Goal: Task Accomplishment & Management: Use online tool/utility

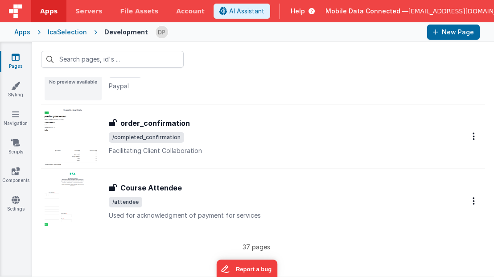
scroll to position [2140, 0]
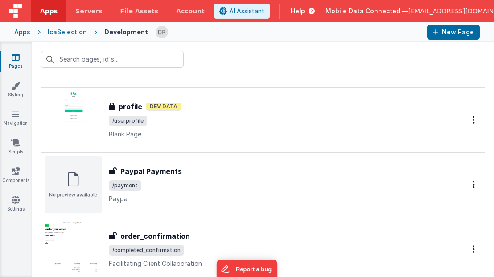
click at [61, 31] on div "IcaSelection" at bounding box center [67, 32] width 39 height 9
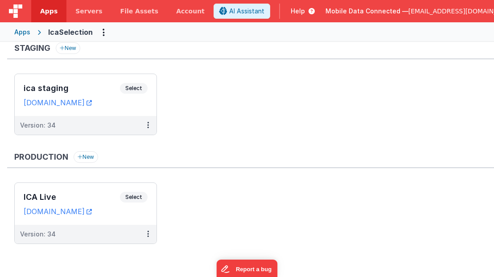
scroll to position [5, 0]
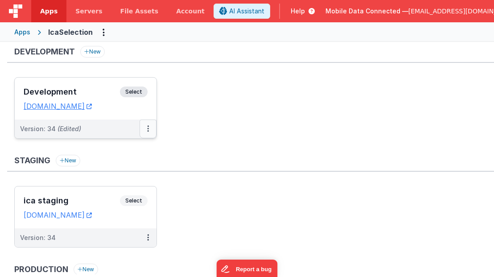
click at [148, 128] on icon at bounding box center [148, 128] width 2 height 0
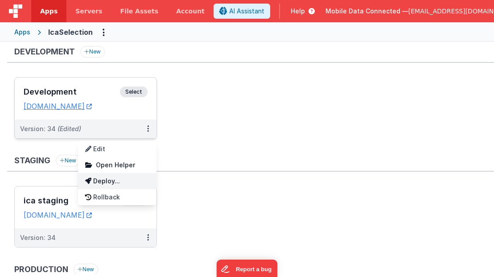
click at [116, 177] on link "Deploy..." at bounding box center [117, 181] width 78 height 16
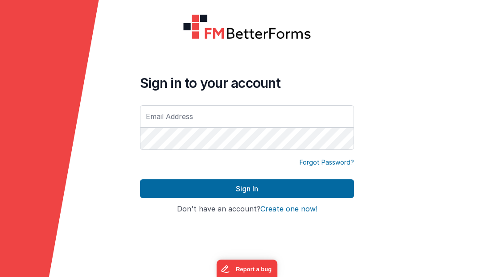
click at [230, 116] on input "text" at bounding box center [247, 116] width 214 height 22
type input "[EMAIL_ADDRESS][DOMAIN_NAME]"
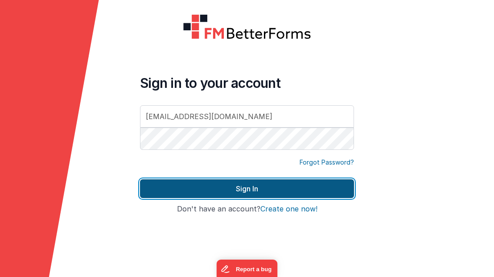
click at [241, 191] on button "Sign In" at bounding box center [247, 188] width 214 height 19
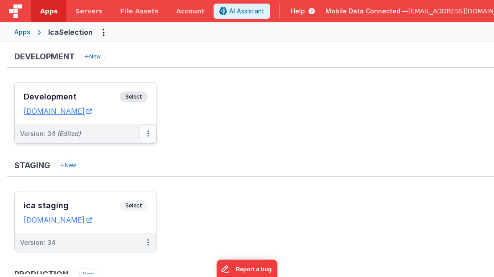
click at [148, 133] on icon at bounding box center [148, 133] width 2 height 0
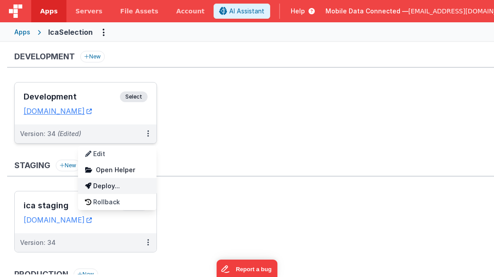
click at [118, 184] on link "Deploy..." at bounding box center [117, 186] width 78 height 16
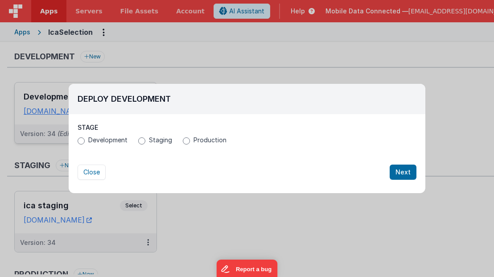
click at [156, 140] on span "Staging" at bounding box center [160, 140] width 23 height 9
click at [145, 140] on input "Staging" at bounding box center [141, 140] width 7 height 7
radio input "true"
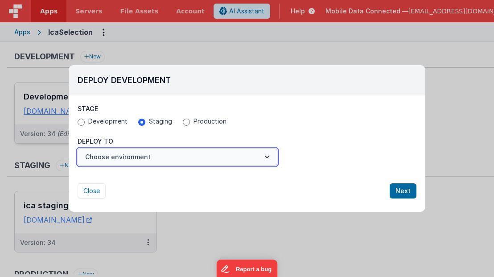
click at [146, 154] on button "Choose environment" at bounding box center [178, 156] width 200 height 17
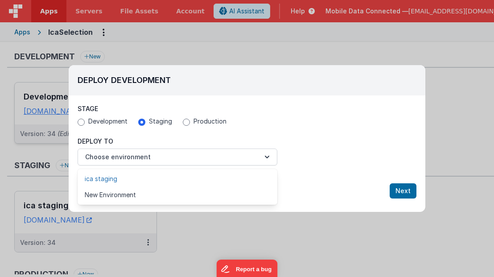
click at [140, 180] on link "ica staging" at bounding box center [178, 179] width 200 height 16
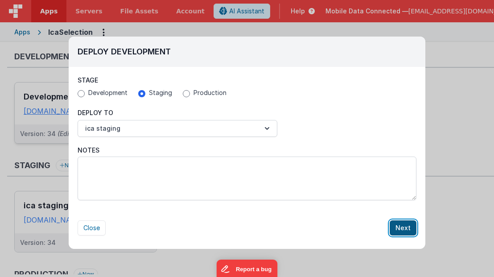
click at [406, 227] on button "Next" at bounding box center [403, 227] width 27 height 15
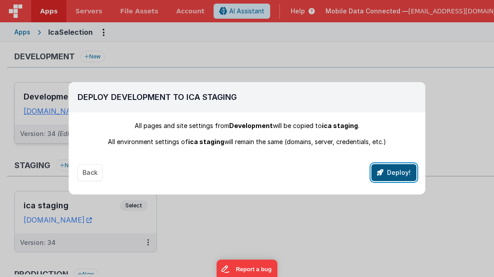
click at [400, 174] on button "Deploy!" at bounding box center [393, 172] width 45 height 17
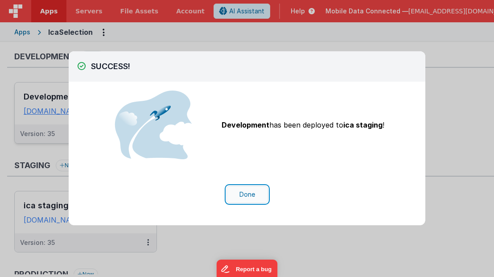
click at [250, 192] on button "Done" at bounding box center [246, 194] width 41 height 17
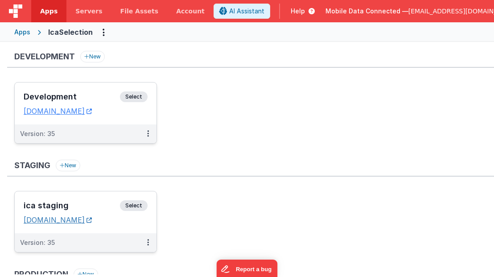
click at [92, 221] on link "[DOMAIN_NAME]" at bounding box center [58, 219] width 68 height 9
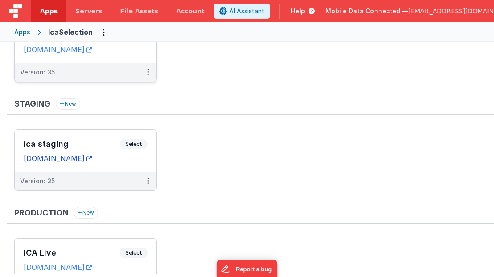
scroll to position [50, 0]
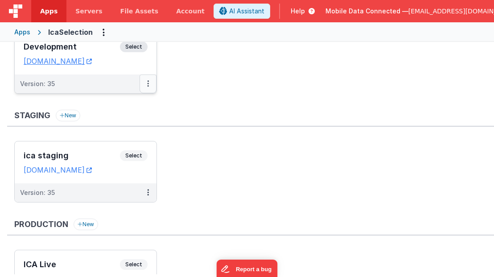
click at [148, 83] on icon at bounding box center [148, 83] width 2 height 0
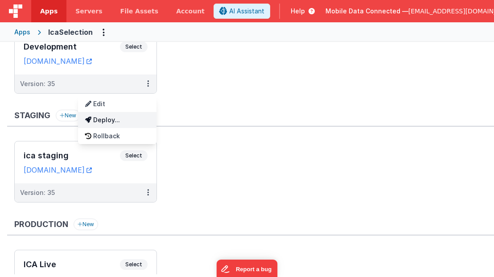
click at [118, 119] on link "Deploy..." at bounding box center [117, 120] width 78 height 16
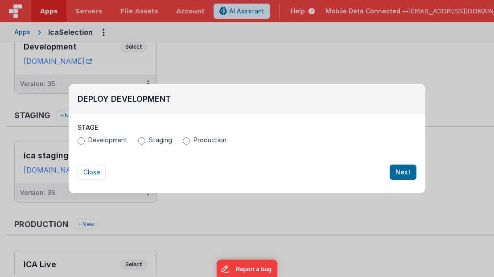
click at [212, 137] on span "Production" at bounding box center [209, 140] width 33 height 9
click at [190, 137] on input "Production" at bounding box center [186, 140] width 7 height 7
radio input "true"
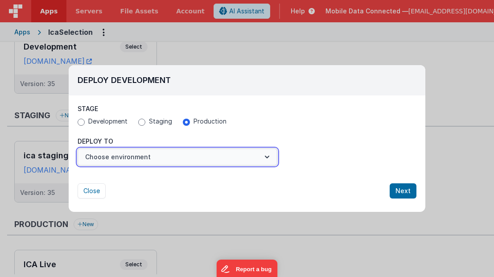
click at [201, 163] on button "Choose environment" at bounding box center [178, 156] width 200 height 17
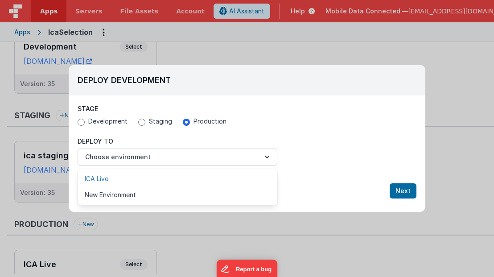
click at [191, 177] on link "ICA Live" at bounding box center [178, 179] width 200 height 16
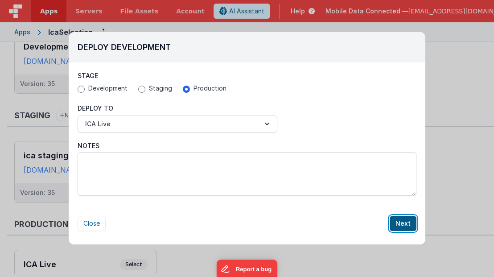
click at [402, 224] on button "Next" at bounding box center [403, 223] width 27 height 15
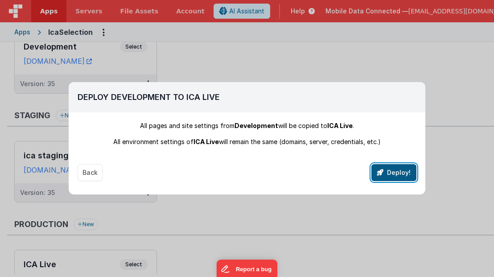
click at [397, 171] on button "Deploy!" at bounding box center [393, 172] width 45 height 17
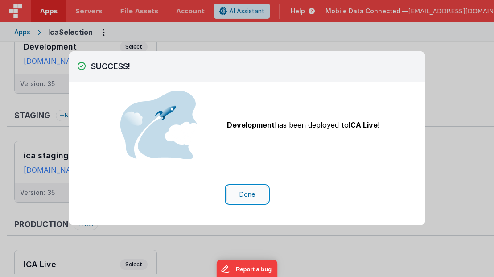
click at [250, 189] on button "Done" at bounding box center [246, 194] width 41 height 17
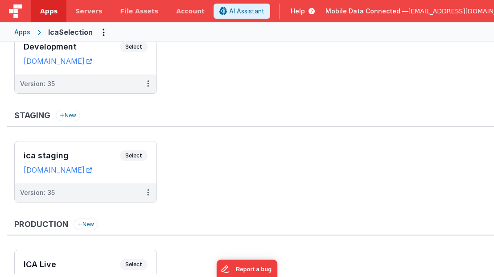
scroll to position [118, 0]
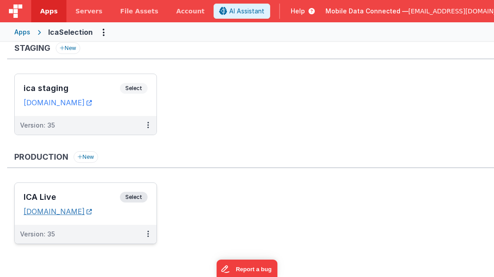
click at [85, 211] on link "[DOMAIN_NAME]" at bounding box center [58, 211] width 68 height 9
